Goal: Task Accomplishment & Management: Use online tool/utility

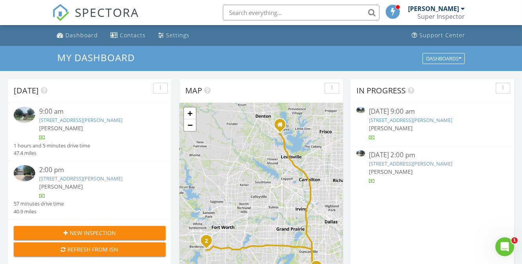
click at [70, 182] on link "[STREET_ADDRESS][PERSON_NAME]" at bounding box center [80, 178] width 83 height 7
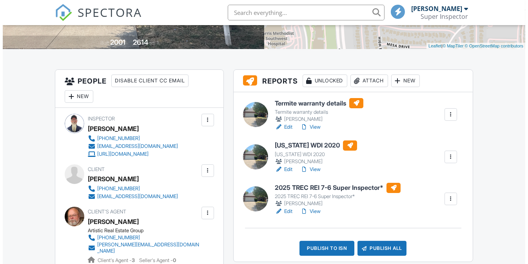
scroll to position [171, 0]
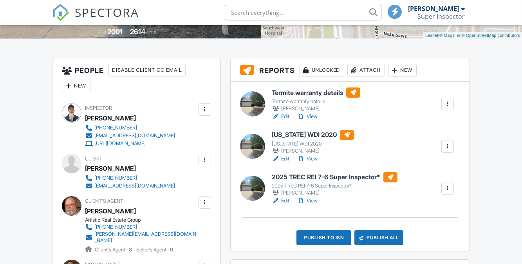
click at [313, 161] on link "View" at bounding box center [307, 159] width 20 height 8
click at [316, 236] on div "Publish to ISN" at bounding box center [324, 237] width 55 height 15
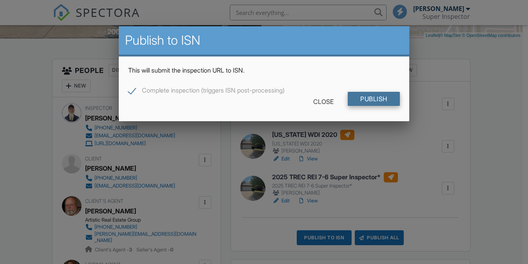
click at [389, 99] on input "Publish" at bounding box center [373, 99] width 52 height 14
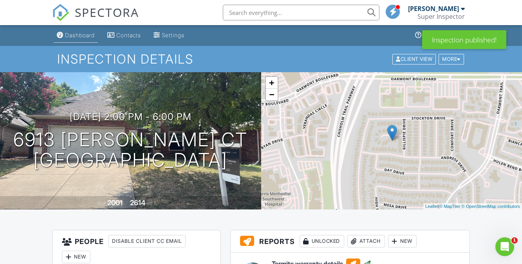
click at [88, 38] on div "Dashboard" at bounding box center [80, 35] width 30 height 7
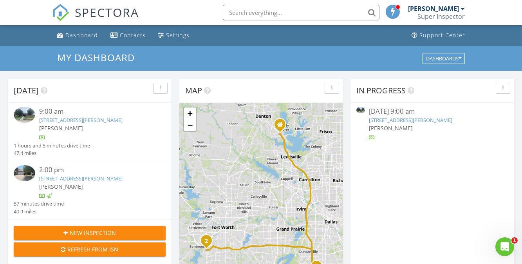
click at [90, 120] on link "[STREET_ADDRESS][PERSON_NAME]" at bounding box center [80, 119] width 83 height 7
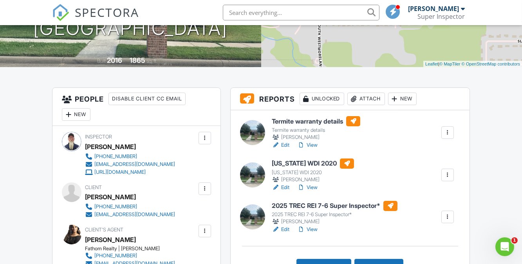
click at [313, 227] on link "View" at bounding box center [307, 229] width 20 height 8
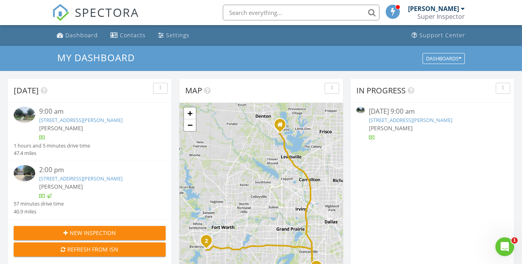
click at [90, 118] on link "621 Meadow Springs Dr, Glenn Heights, TX 75154" at bounding box center [80, 119] width 83 height 7
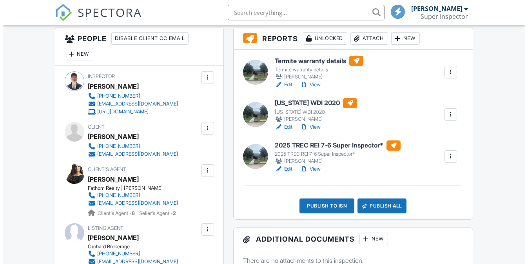
scroll to position [213, 0]
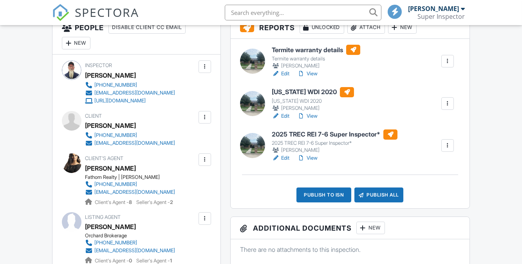
click at [314, 118] on link "View" at bounding box center [307, 116] width 20 height 8
click at [312, 157] on link "View" at bounding box center [307, 158] width 20 height 8
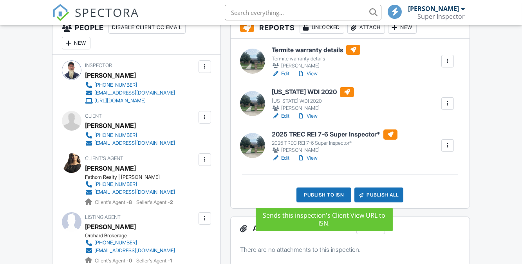
click at [324, 197] on div "Publish to ISN" at bounding box center [324, 194] width 55 height 15
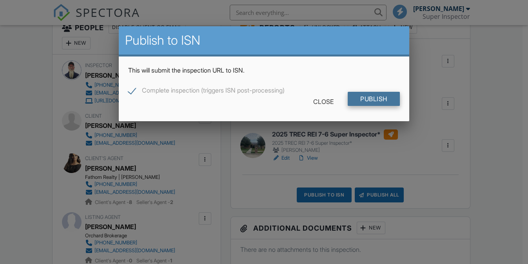
click at [376, 96] on input "Publish" at bounding box center [373, 99] width 52 height 14
